Goal: Check status: Check status

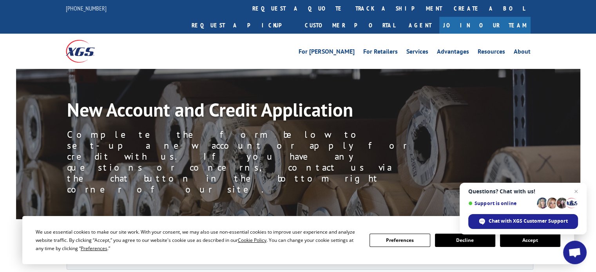
click at [500, 246] on button "Accept" at bounding box center [530, 240] width 60 height 13
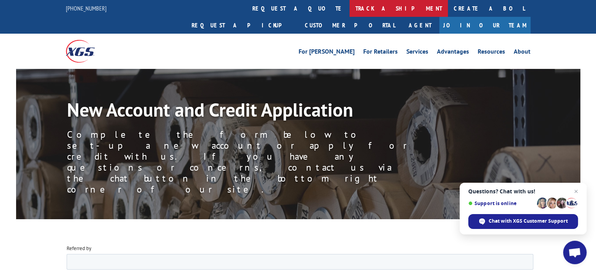
click at [349, 5] on link "track a shipment" at bounding box center [398, 8] width 98 height 17
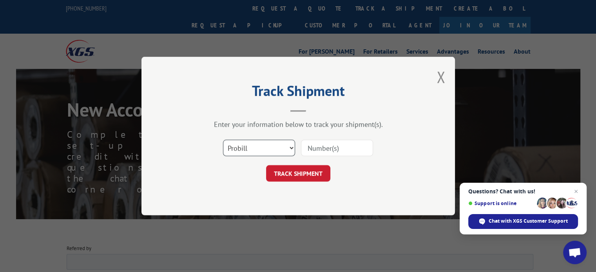
click at [274, 141] on select "Select category... Probill BOL PO" at bounding box center [259, 148] width 72 height 16
select select "bol"
click at [223, 140] on select "Select category... Probill BOL PO" at bounding box center [259, 148] width 72 height 16
click at [317, 143] on input at bounding box center [337, 148] width 72 height 16
type input "3371863"
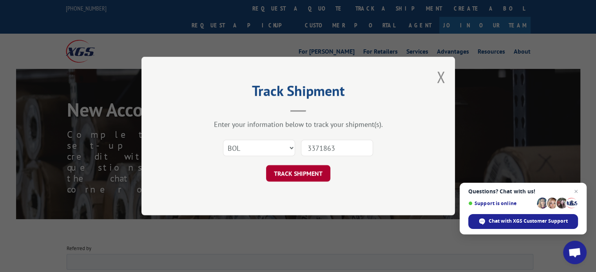
click at [315, 175] on button "TRACK SHIPMENT" at bounding box center [298, 173] width 64 height 16
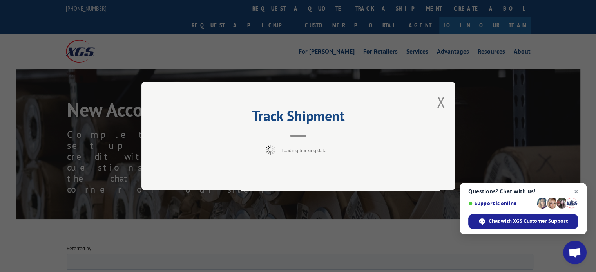
click at [574, 192] on span "Close chat" at bounding box center [576, 192] width 10 height 10
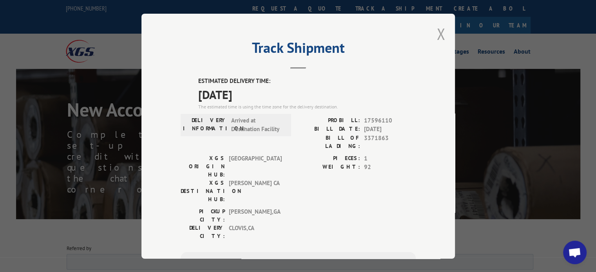
click at [437, 33] on button "Close modal" at bounding box center [440, 34] width 9 height 21
